Goal: Information Seeking & Learning: Compare options

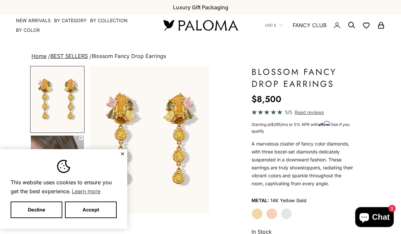
click at [47, 211] on button "Decline" at bounding box center [37, 210] width 52 height 17
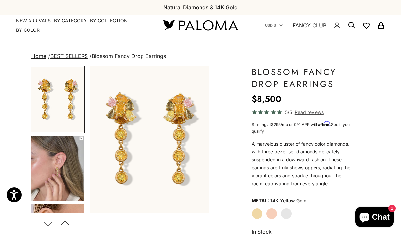
click at [70, 174] on img "Go to item 4" at bounding box center [57, 169] width 53 height 66
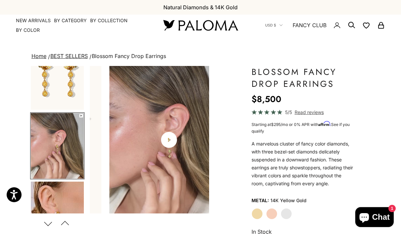
scroll to position [28, 0]
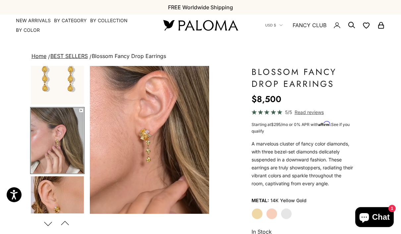
click at [115, 178] on video "#YellowGold\a#RoseGold\a#WhiteGold" at bounding box center [149, 140] width 119 height 148
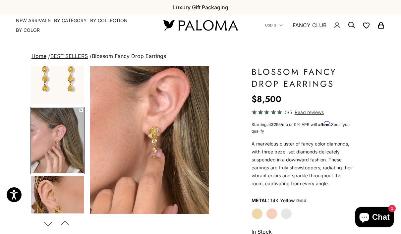
click at [58, 197] on img "Go to item 5" at bounding box center [57, 209] width 53 height 66
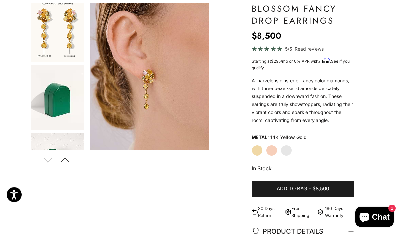
scroll to position [0, 0]
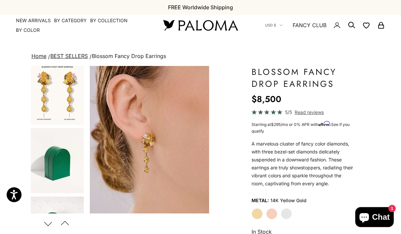
click at [39, 23] on link "NEW ARRIVALS" at bounding box center [33, 20] width 35 height 7
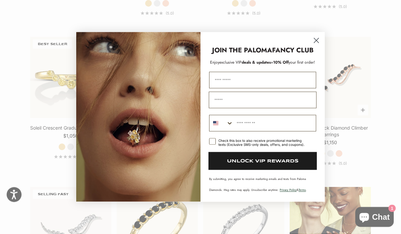
scroll to position [604, 0]
click at [316, 46] on circle "Close dialog" at bounding box center [316, 40] width 11 height 11
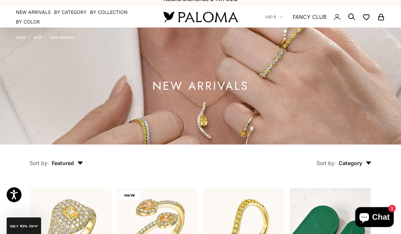
scroll to position [0, 0]
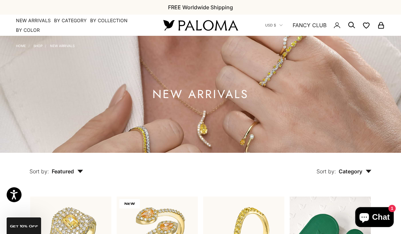
click at [80, 17] on summary "By Category" at bounding box center [70, 20] width 33 height 7
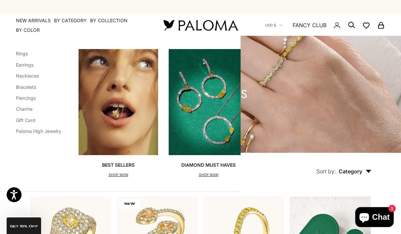
click at [23, 56] on link "Rings" at bounding box center [22, 54] width 12 height 6
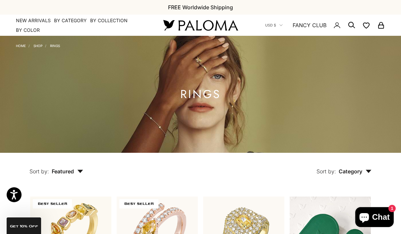
click at [77, 20] on summary "By Category" at bounding box center [70, 20] width 33 height 7
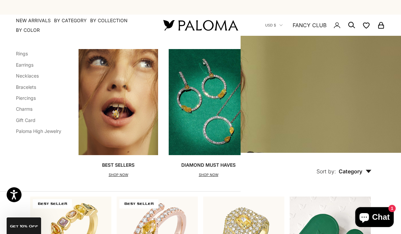
click at [31, 64] on link "Earrings" at bounding box center [25, 65] width 18 height 6
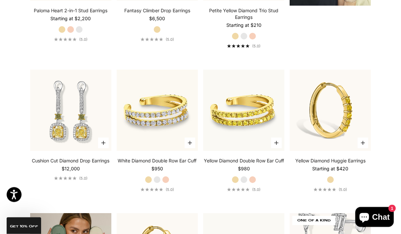
scroll to position [887, 0]
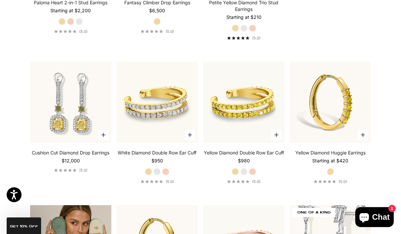
click at [337, 121] on img at bounding box center [331, 103] width 90 height 90
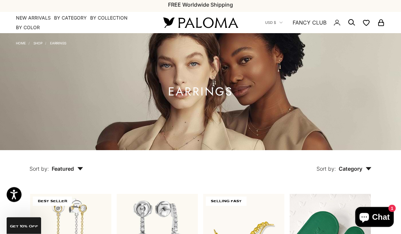
scroll to position [0, 0]
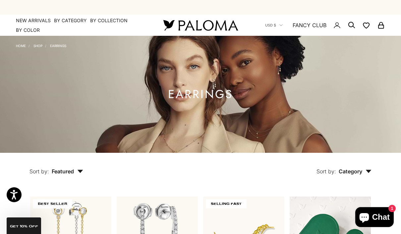
click at [73, 22] on summary "By Category" at bounding box center [70, 20] width 33 height 7
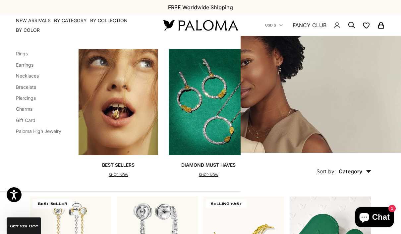
click at [33, 74] on link "Necklaces" at bounding box center [27, 76] width 23 height 6
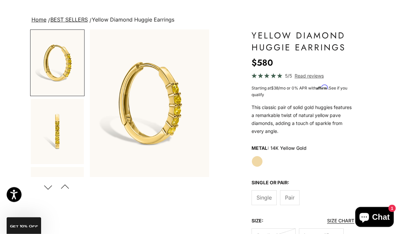
scroll to position [36, 0]
click at [59, 145] on img "Go to item 2" at bounding box center [57, 131] width 53 height 65
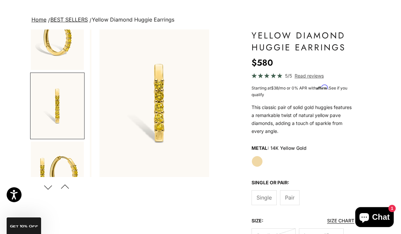
scroll to position [28, 0]
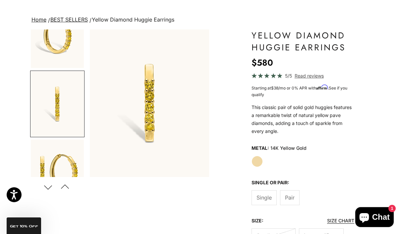
click at [63, 169] on img "Go to item 3" at bounding box center [57, 172] width 53 height 65
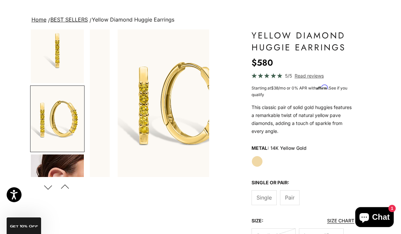
scroll to position [96, 0]
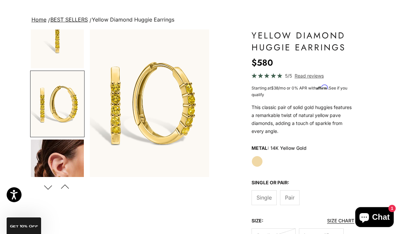
click at [68, 164] on img "Go to item 4" at bounding box center [57, 173] width 53 height 66
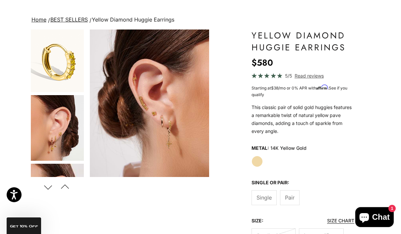
scroll to position [415, 0]
click at [69, 134] on img "Go to item 8" at bounding box center [57, 128] width 53 height 66
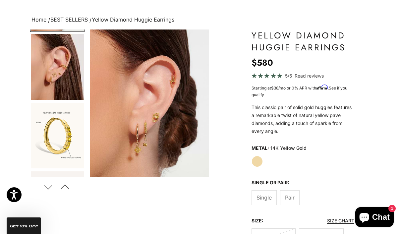
scroll to position [542, 0]
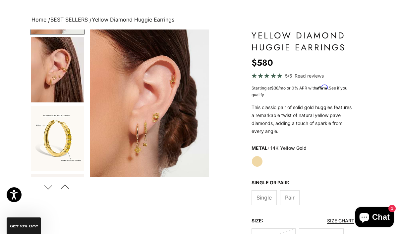
click at [71, 80] on img "Go to item 9" at bounding box center [57, 70] width 53 height 66
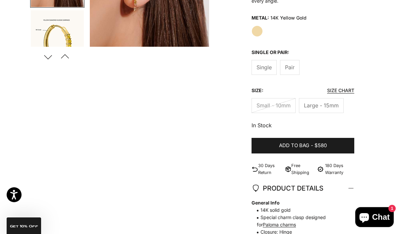
scroll to position [169, 0]
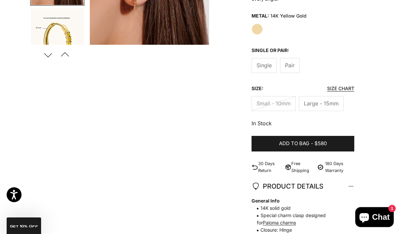
click at [277, 106] on label "Small - 10mm" at bounding box center [274, 103] width 44 height 15
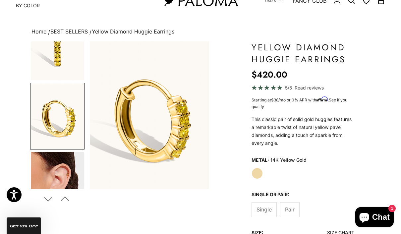
click at [63, 167] on img "Go to item 8" at bounding box center [57, 185] width 53 height 66
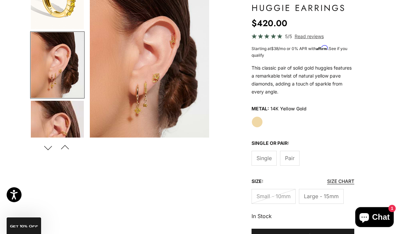
click at [292, 159] on span "Pair" at bounding box center [290, 158] width 10 height 9
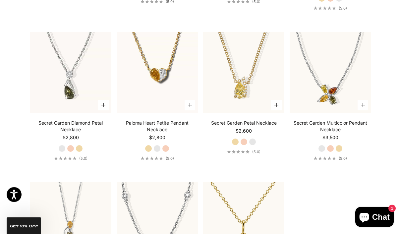
scroll to position [616, 0]
click at [83, 152] on label "Yellow Gold" at bounding box center [79, 148] width 7 height 7
click at [82, 75] on img at bounding box center [71, 73] width 90 height 90
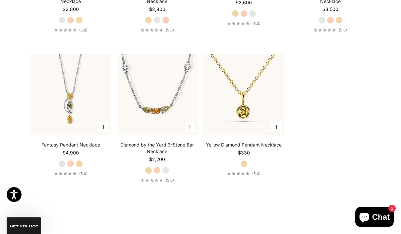
scroll to position [745, 0]
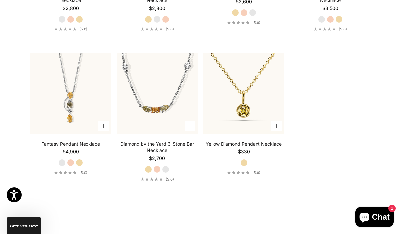
click at [250, 83] on img at bounding box center [244, 94] width 90 height 90
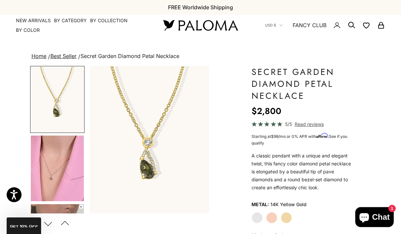
click at [63, 176] on img "Go to item 4" at bounding box center [57, 169] width 53 height 66
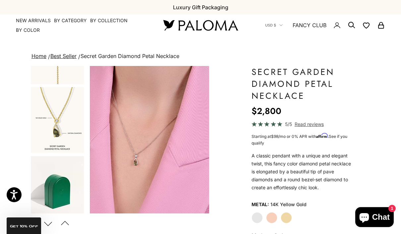
scroll to position [322, 0]
click at [72, 124] on img "Go to item 12" at bounding box center [57, 122] width 53 height 66
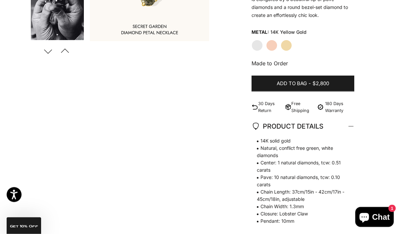
scroll to position [0, 0]
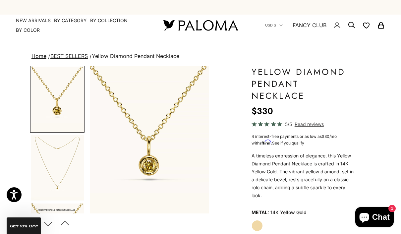
click at [64, 174] on img "Go to item 2" at bounding box center [57, 167] width 53 height 65
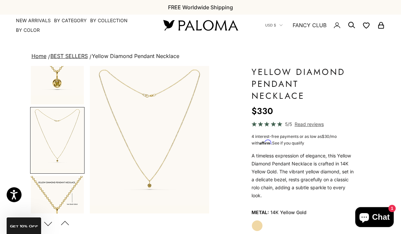
click at [70, 193] on img "Go to item 3" at bounding box center [57, 209] width 53 height 66
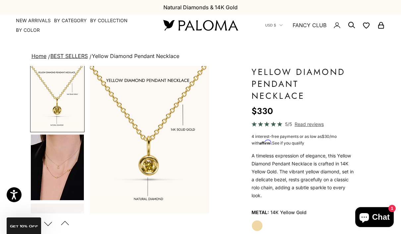
scroll to position [138, 0]
click at [70, 167] on img "Go to item 4" at bounding box center [57, 168] width 53 height 66
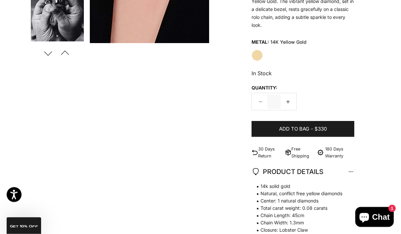
scroll to position [157, 0]
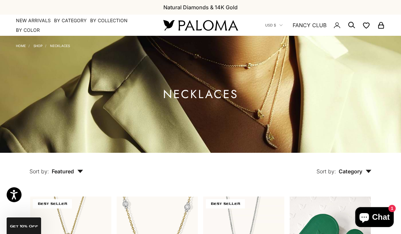
click at [76, 20] on summary "By Category" at bounding box center [70, 20] width 33 height 7
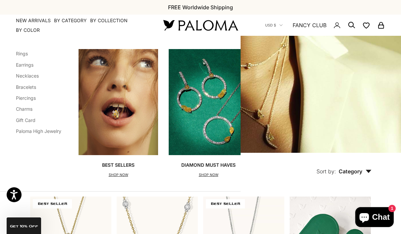
click at [36, 88] on link "Bracelets" at bounding box center [26, 87] width 20 height 6
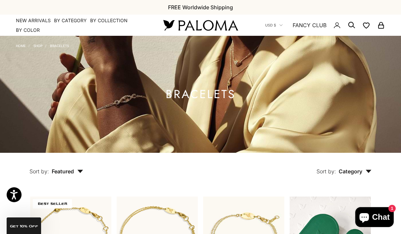
click at [62, 22] on summary "By Category" at bounding box center [70, 20] width 33 height 7
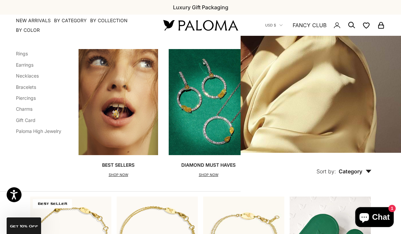
click at [32, 107] on link "Charms" at bounding box center [24, 109] width 17 height 6
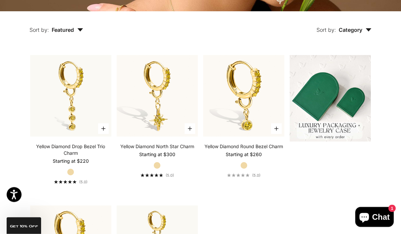
scroll to position [142, 0]
click at [163, 111] on img at bounding box center [158, 96] width 90 height 90
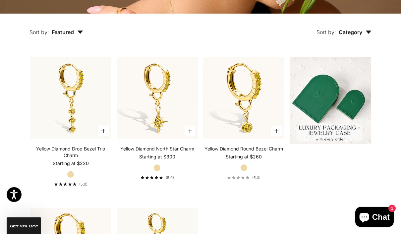
scroll to position [0, 0]
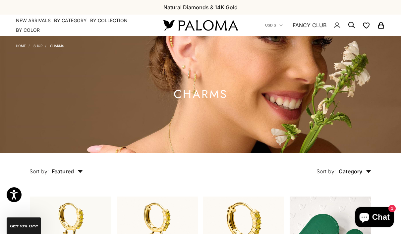
click at [65, 22] on summary "By Category" at bounding box center [70, 20] width 33 height 7
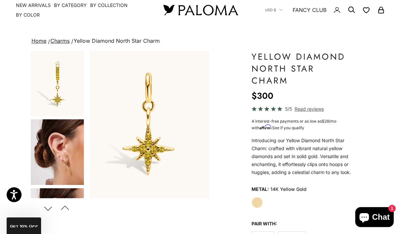
scroll to position [138, 0]
click at [73, 157] on img "Go to item 4" at bounding box center [57, 152] width 53 height 66
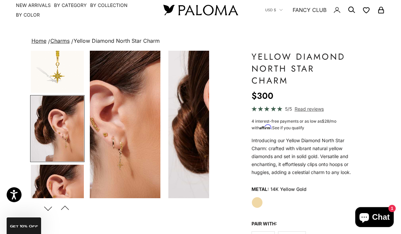
scroll to position [164, 0]
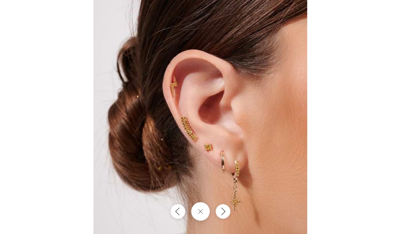
click at [202, 214] on icon "Close gallery" at bounding box center [200, 211] width 5 height 5
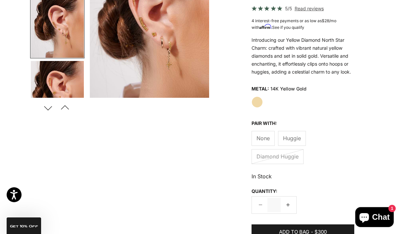
scroll to position [118, 0]
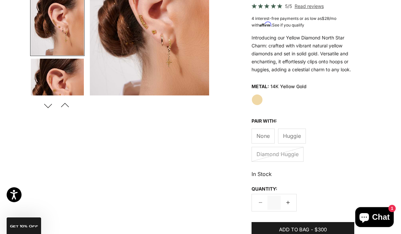
click at [297, 132] on span "Huggie" at bounding box center [292, 136] width 18 height 9
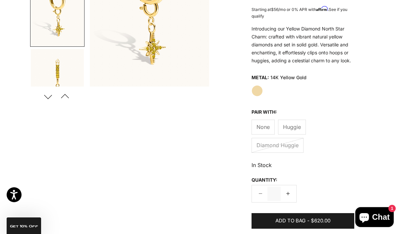
scroll to position [127, 0]
click at [264, 123] on span "None" at bounding box center [263, 127] width 13 height 9
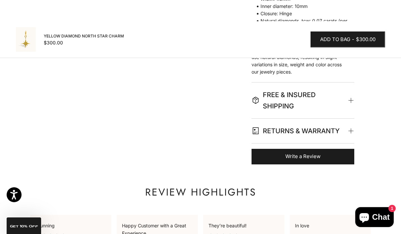
scroll to position [513, 0]
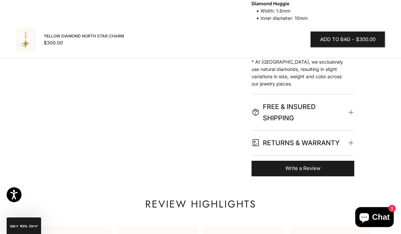
click at [353, 141] on span at bounding box center [351, 142] width 3 height 3
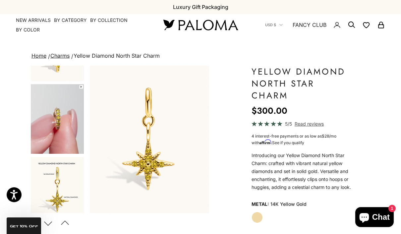
scroll to position [530, 0]
click at [73, 107] on img "Go to item 9" at bounding box center [57, 119] width 53 height 70
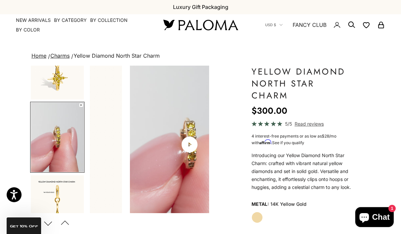
scroll to position [509, 0]
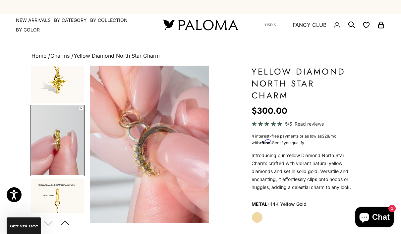
click at [178, 108] on video "#YellowGold\a#WhiteGold\a#RoseGold" at bounding box center [149, 145] width 119 height 158
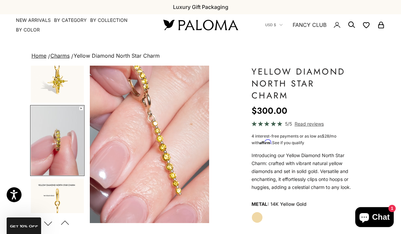
scroll to position [0, 0]
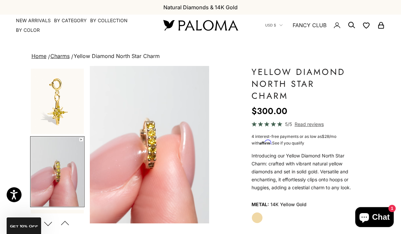
click at [67, 103] on img "Go to item 8" at bounding box center [57, 101] width 53 height 65
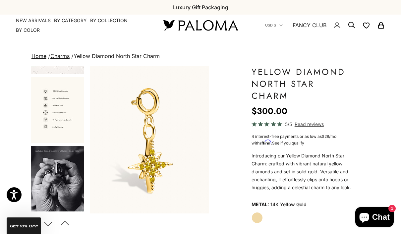
scroll to position [816, 0]
